Goal: Information Seeking & Learning: Understand process/instructions

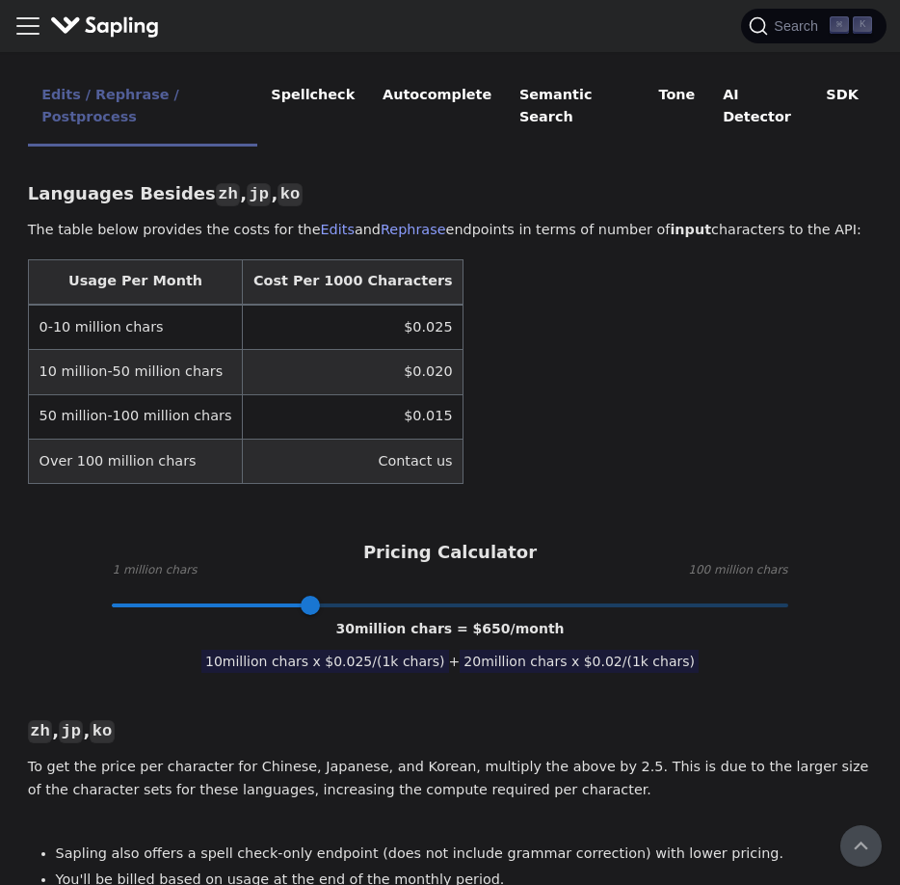
scroll to position [486, 0]
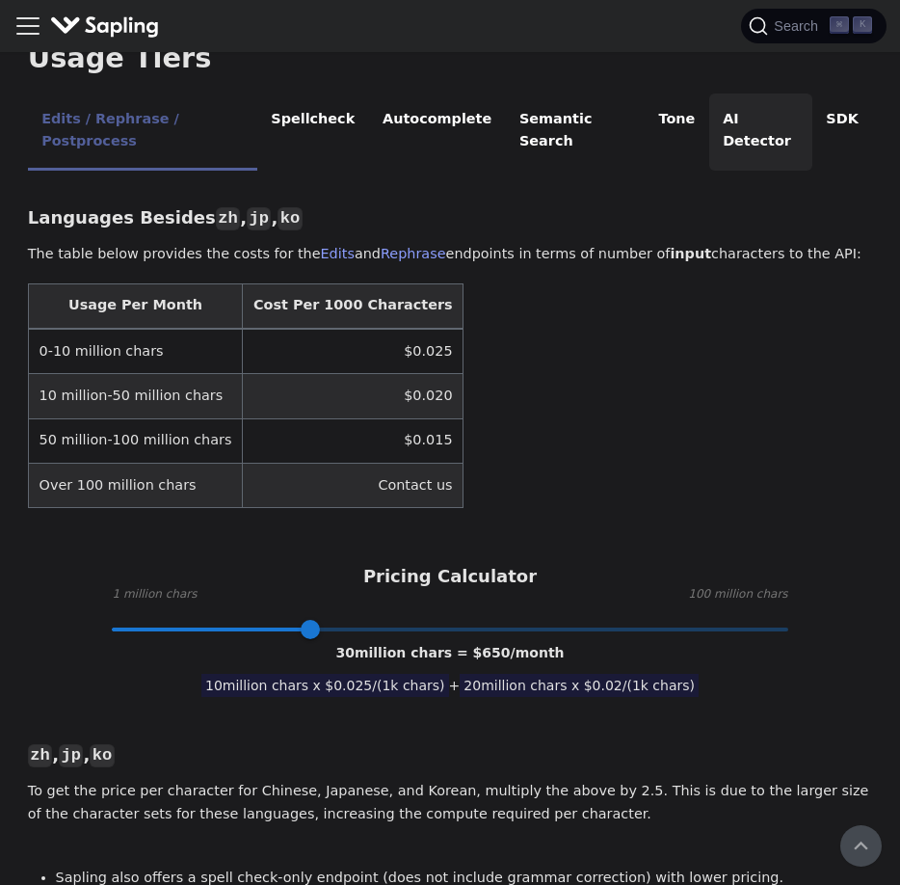
click at [742, 100] on li "AI Detector" at bounding box center [760, 132] width 103 height 76
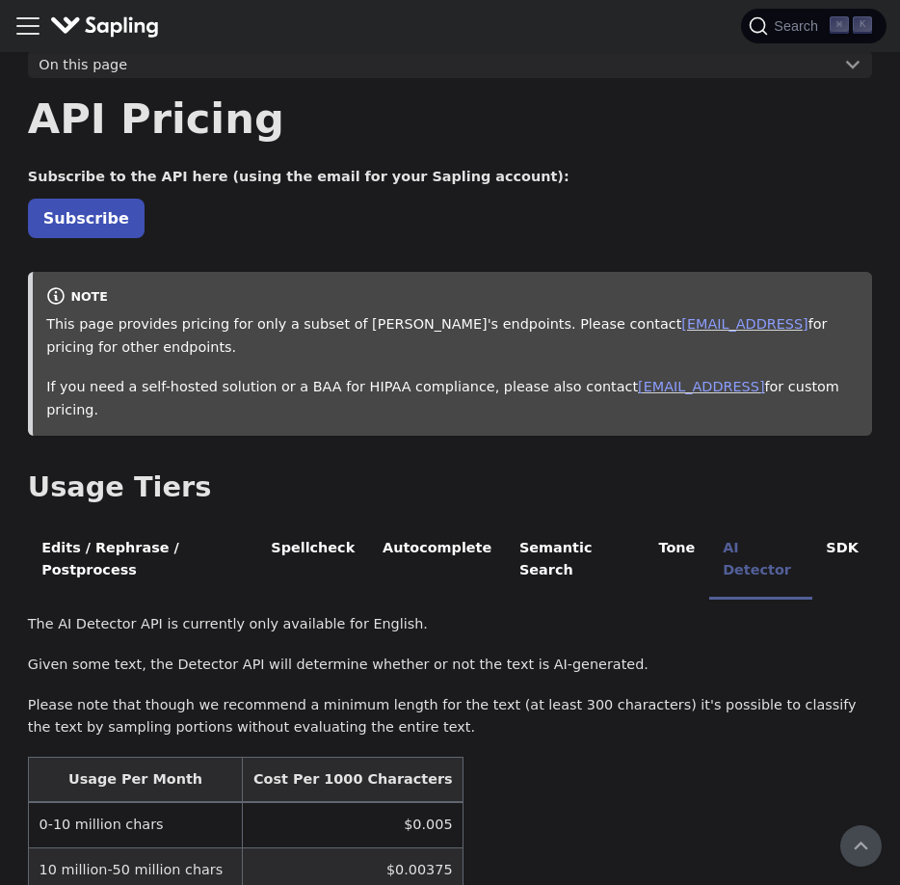
scroll to position [0, 0]
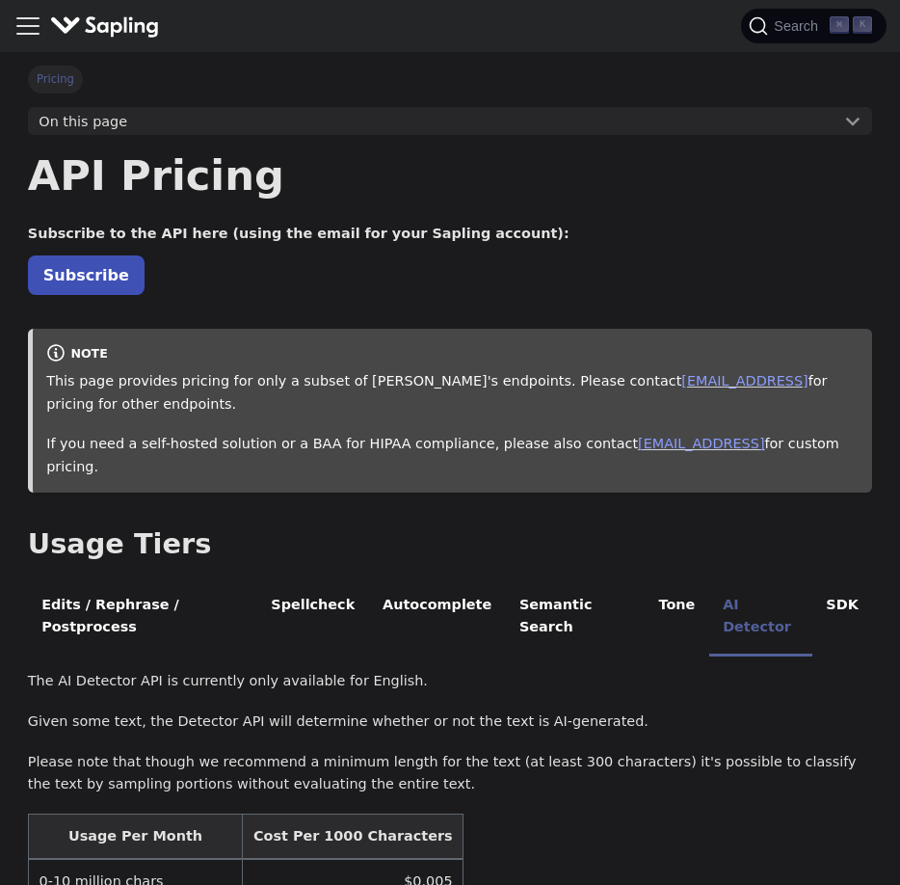
click at [28, 23] on icon "Toggle navigation bar" at bounding box center [27, 26] width 29 height 29
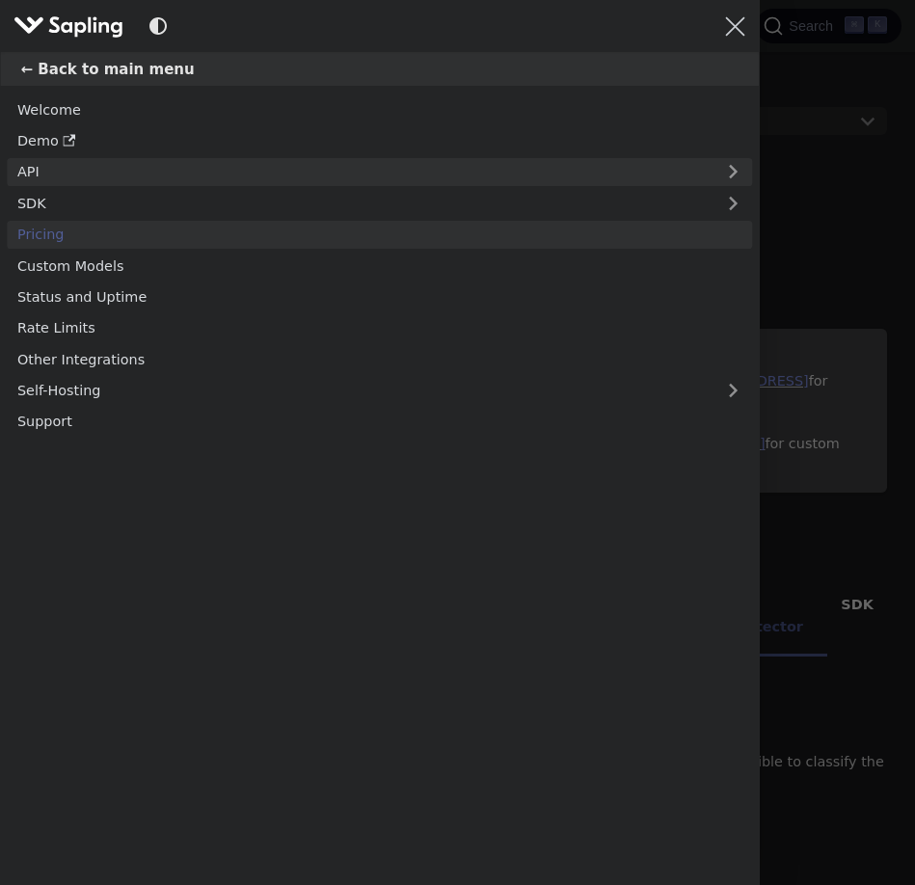
click at [37, 171] on link "API" at bounding box center [361, 172] width 708 height 28
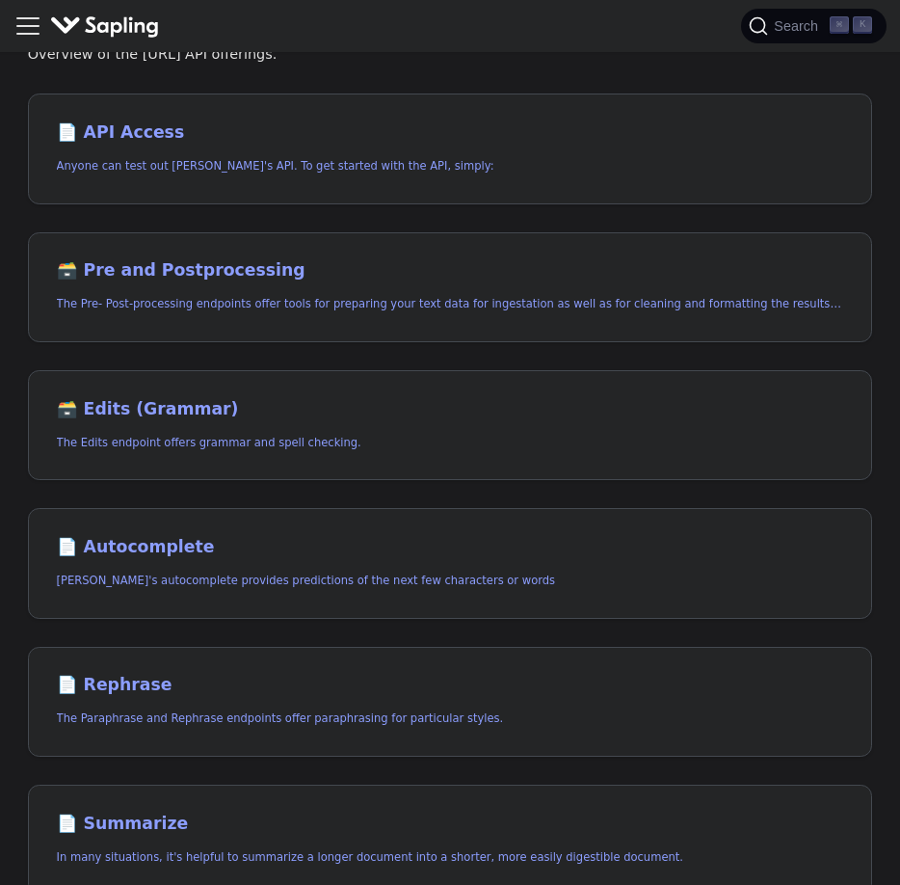
scroll to position [142, 0]
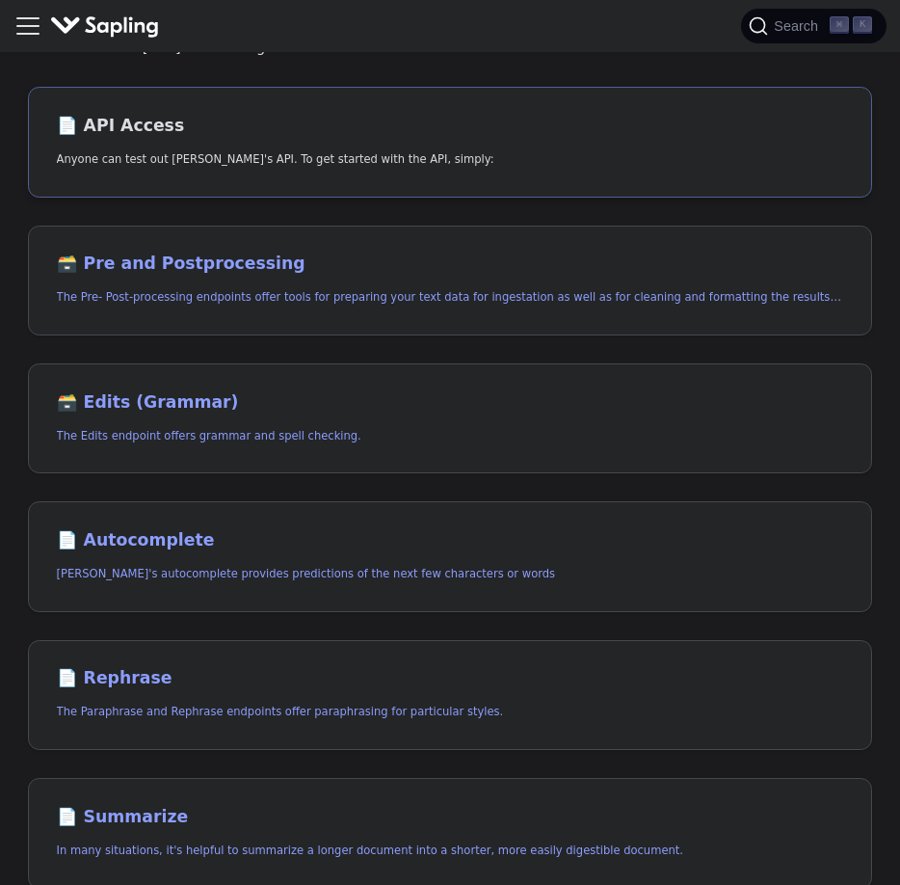
click at [119, 119] on h2 "📄️ API Access" at bounding box center [451, 126] width 788 height 21
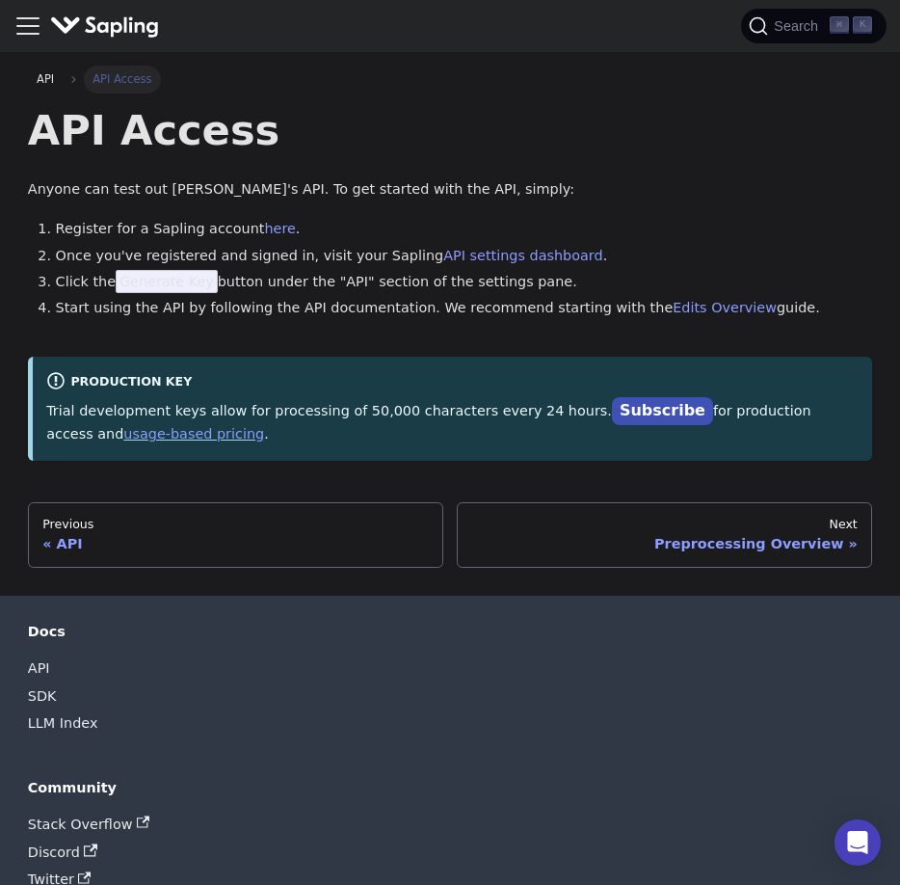
click at [34, 30] on icon "Toggle navigation bar" at bounding box center [27, 26] width 29 height 29
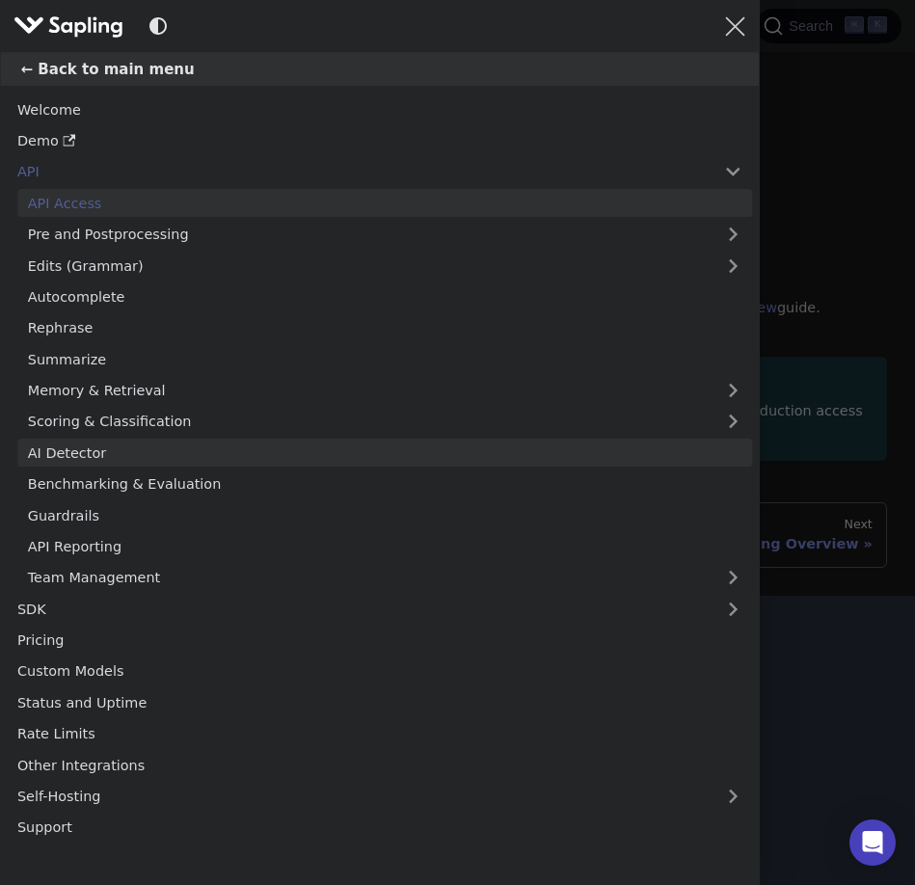
click at [65, 453] on link "AI Detector" at bounding box center [384, 453] width 735 height 28
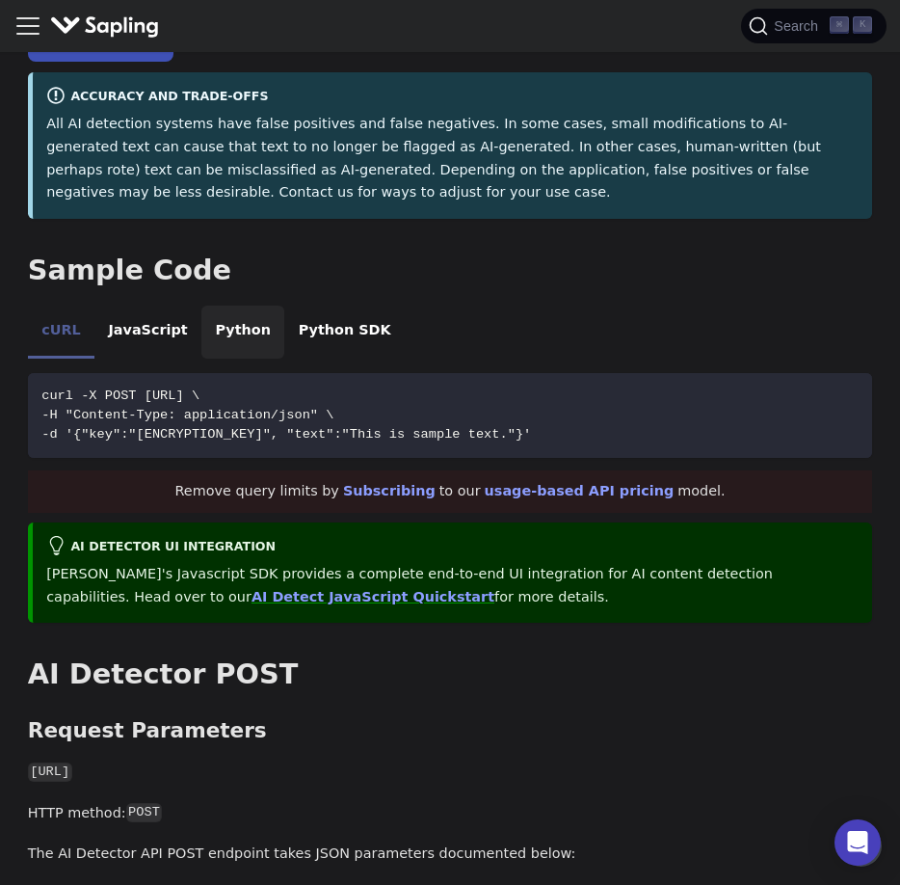
scroll to position [287, 0]
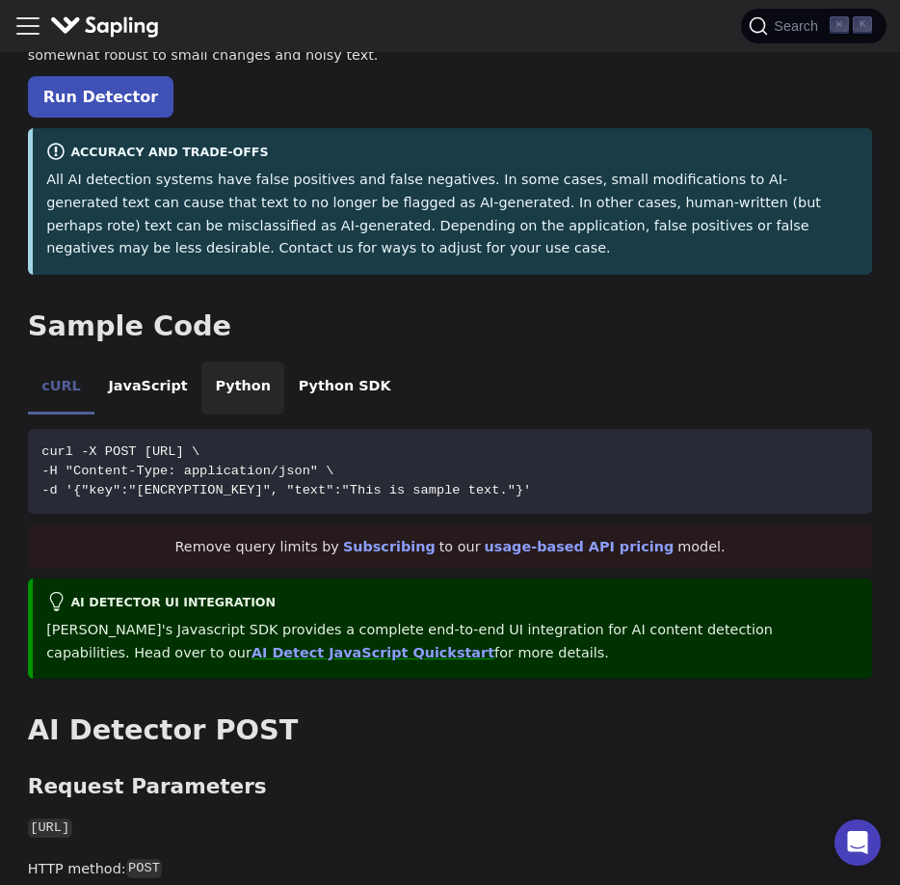
click at [214, 386] on li "Python" at bounding box center [242, 388] width 83 height 54
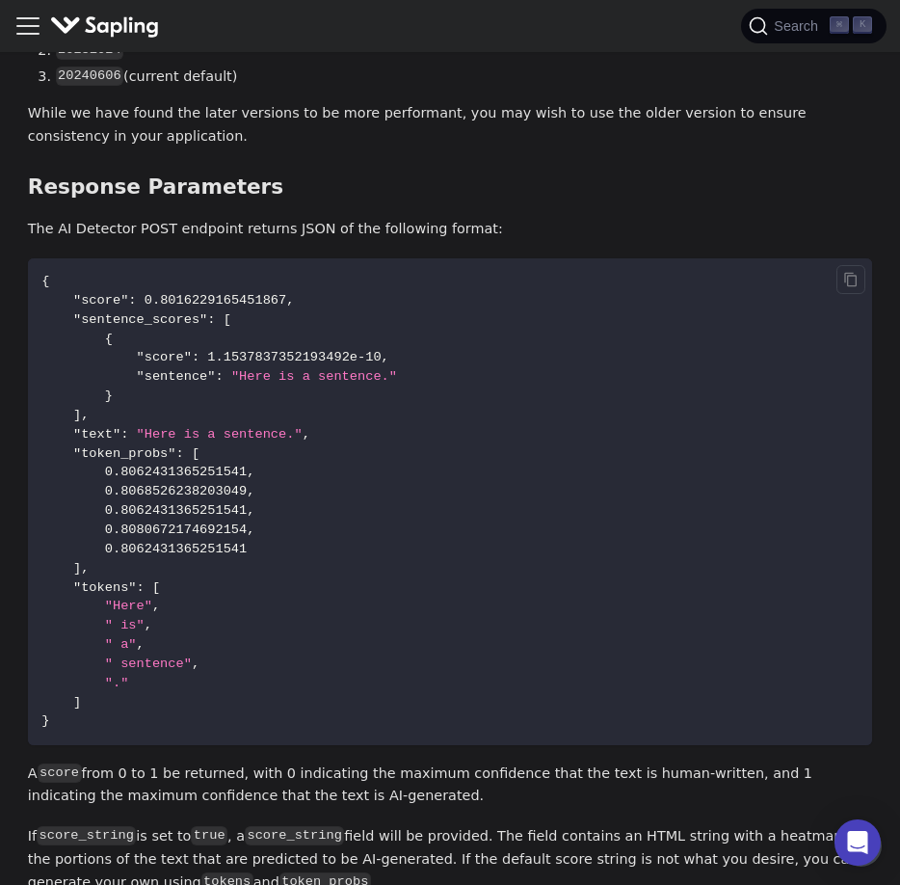
scroll to position [1823, 0]
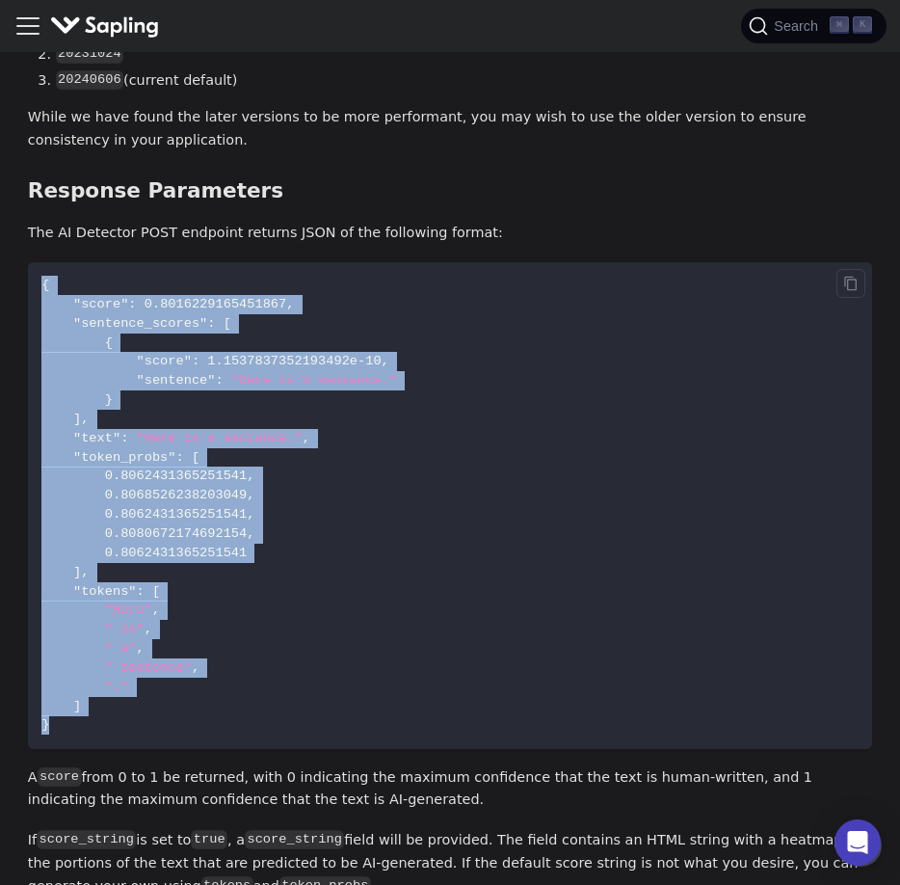
drag, startPoint x: 64, startPoint y: 742, endPoint x: 31, endPoint y: 288, distance: 455.2
click at [31, 288] on code "{ "score" : 0.8016229165451867 , "sentence_scores" : [ { "score" : 1.1537837352…" at bounding box center [450, 505] width 844 height 487
copy code "{ "score" : 0.8016229165451867 , "sentence_scores" : [ { "score" : 1.1537837352…"
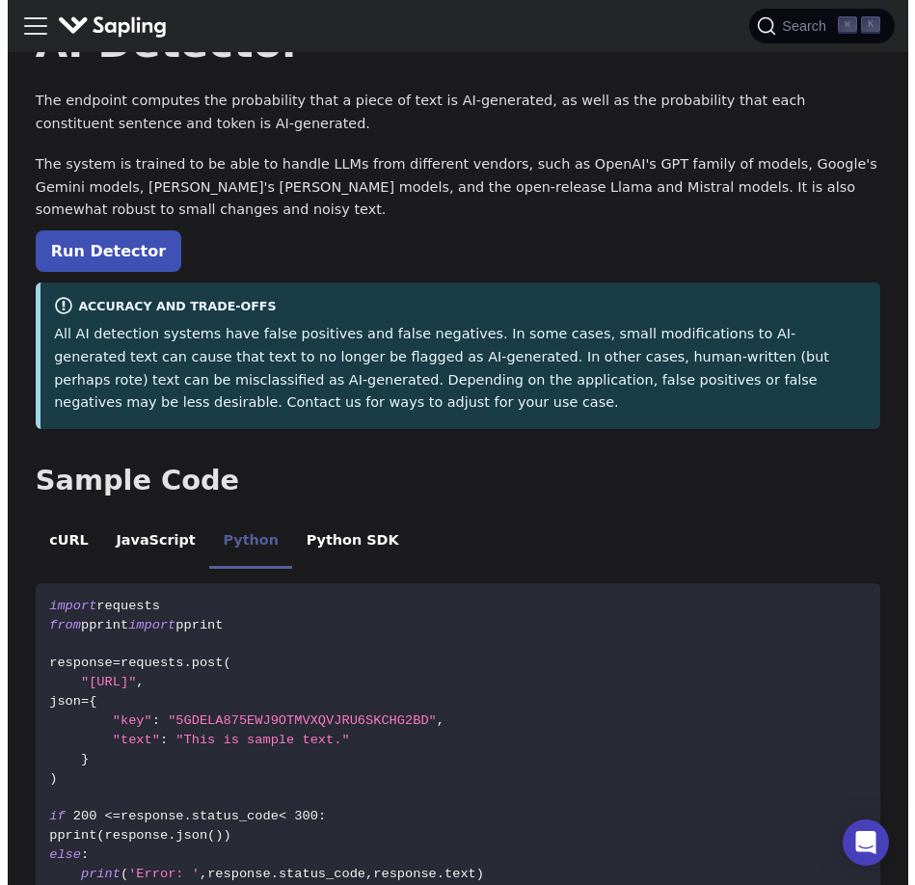
scroll to position [0, 0]
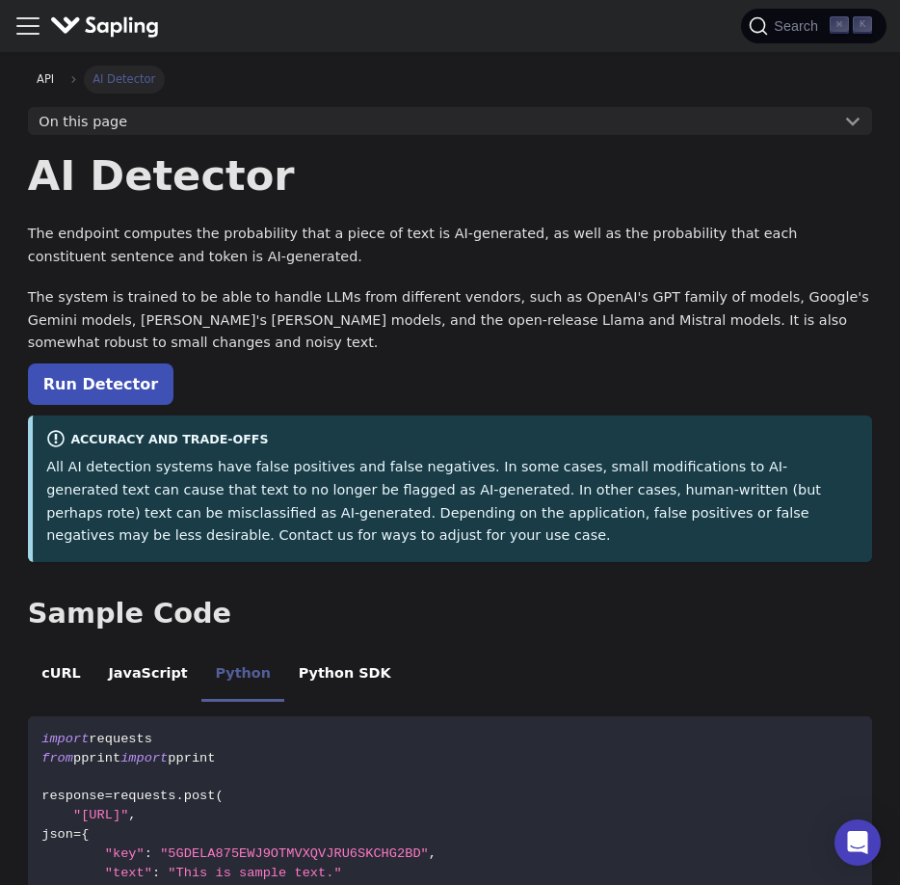
click at [26, 24] on icon "Toggle navigation bar" at bounding box center [27, 26] width 29 height 29
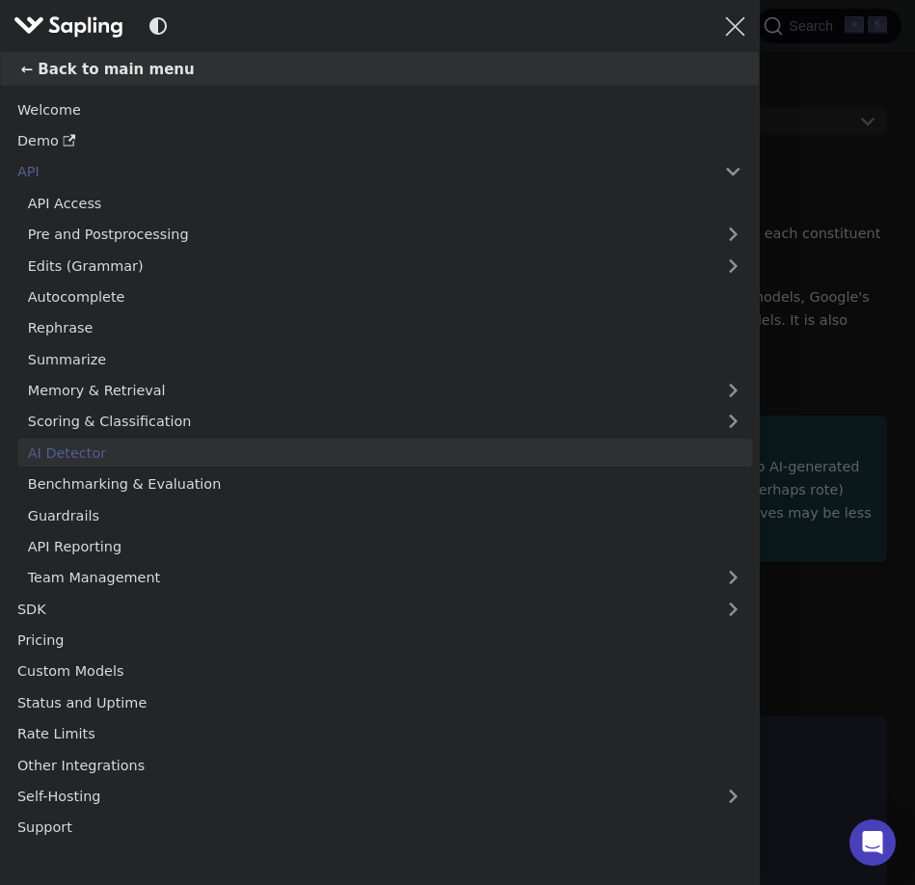
click at [26, 24] on img "Main" at bounding box center [68, 27] width 110 height 28
